Goal: Navigation & Orientation: Understand site structure

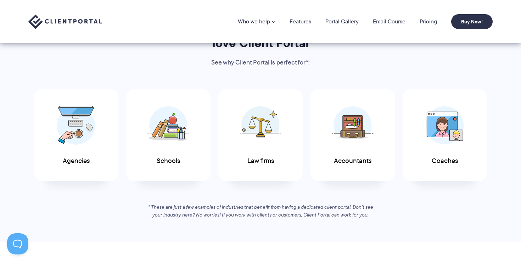
scroll to position [345, 0]
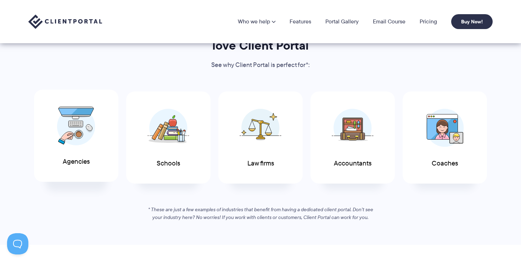
click at [97, 138] on span at bounding box center [76, 126] width 43 height 50
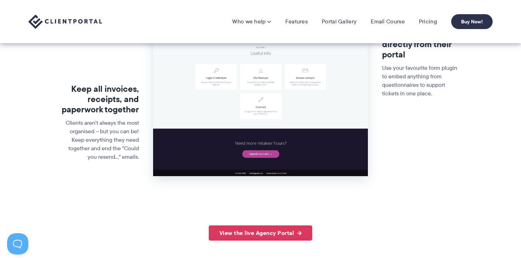
scroll to position [346, 0]
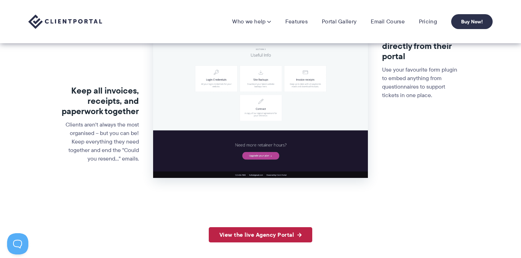
click at [243, 230] on link "View the live Agency Portal" at bounding box center [261, 234] width 104 height 15
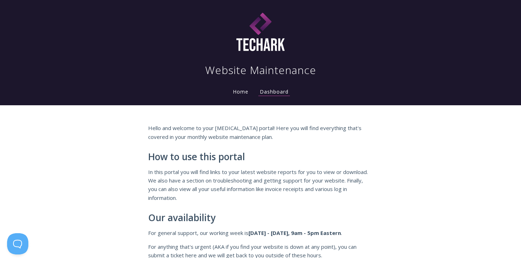
click at [242, 91] on link "Home" at bounding box center [240, 91] width 18 height 7
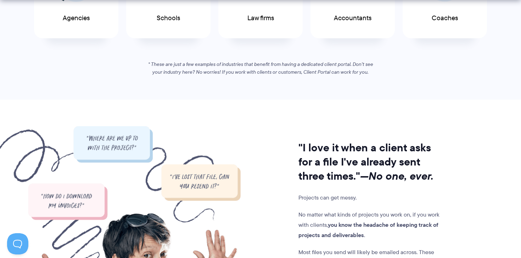
scroll to position [562, 0]
